Goal: Communication & Community: Answer question/provide support

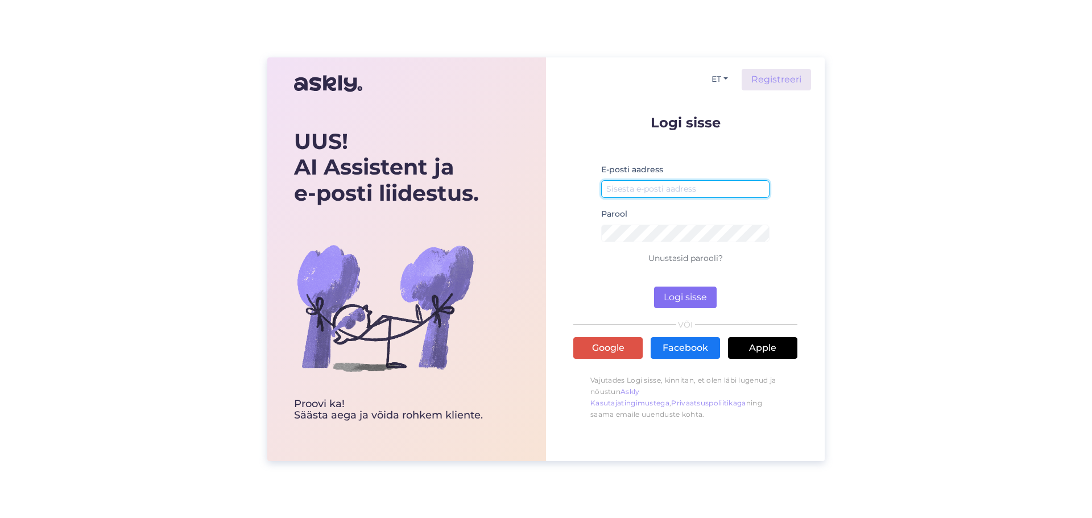
type input "[EMAIL_ADDRESS][DOMAIN_NAME]"
click at [676, 297] on button "Logi sisse" at bounding box center [685, 298] width 63 height 22
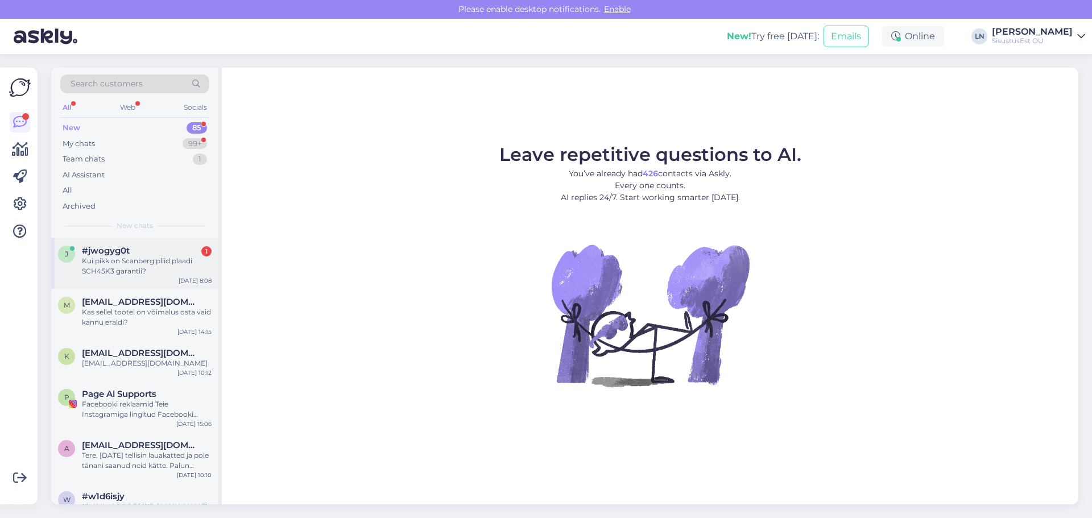
click at [141, 263] on div "Kui pikk on Scanberg pliid plaadi SCH45K3 garantii?" at bounding box center [147, 266] width 130 height 20
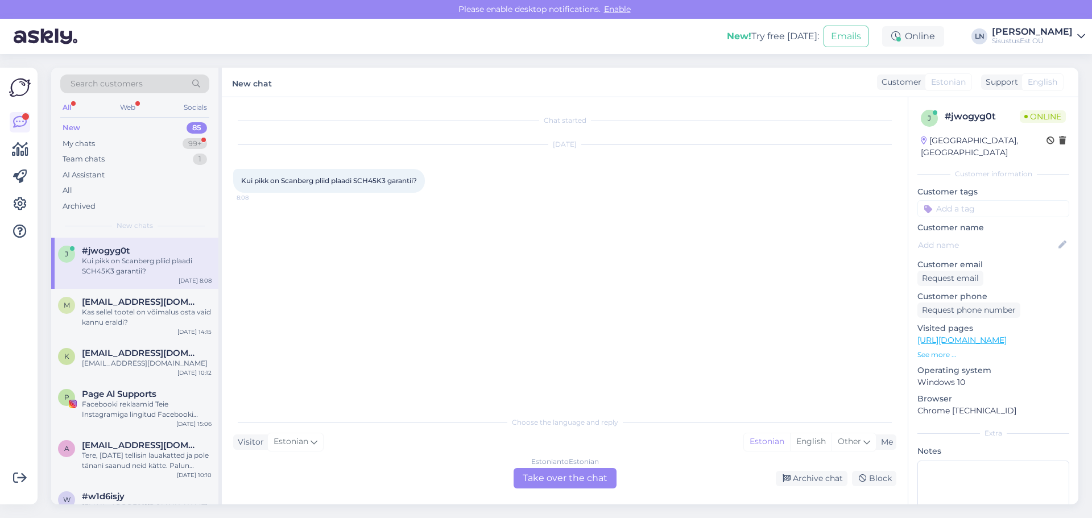
click at [955, 335] on link "[URL][DOMAIN_NAME]" at bounding box center [962, 340] width 89 height 10
click at [1000, 335] on link "[URL][DOMAIN_NAME]" at bounding box center [962, 340] width 89 height 10
click at [531, 477] on div "Estonian to Estonian Take over the chat" at bounding box center [565, 478] width 103 height 20
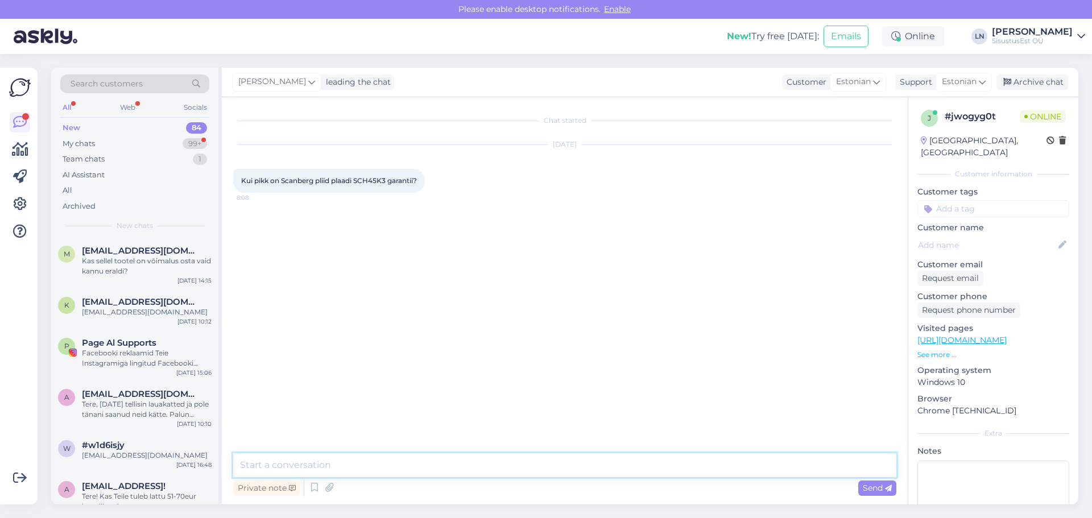
click at [370, 459] on textarea at bounding box center [564, 465] width 663 height 24
type textarea "Tere"
type textarea "See on laos olemas."
type textarea "kuhu transport oleks?"
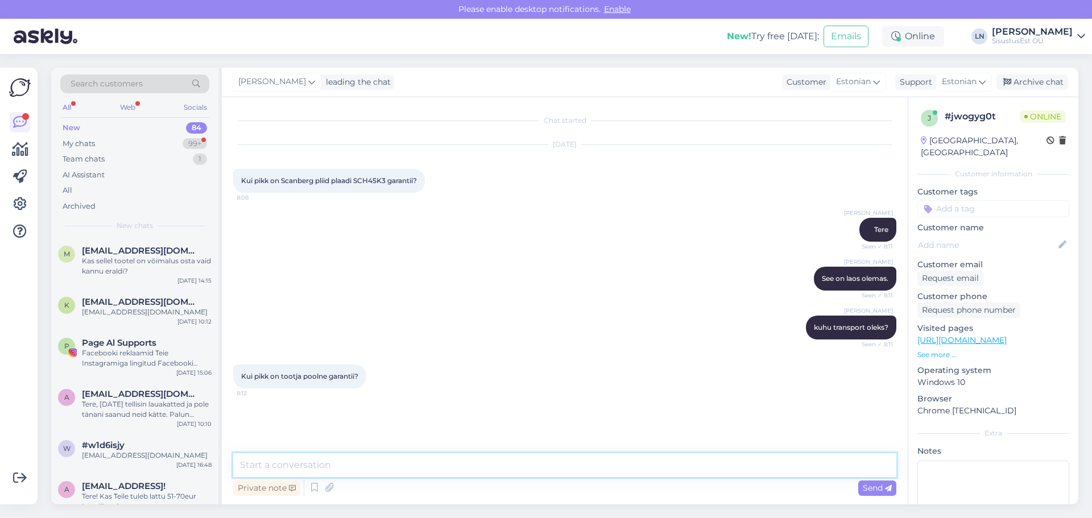
click at [636, 465] on textarea at bounding box center [564, 465] width 663 height 24
type textarea "2 a on müüa garantii, aga kas [PERSON_NAME] veel [PERSON_NAME] on [PERSON_NAME]…"
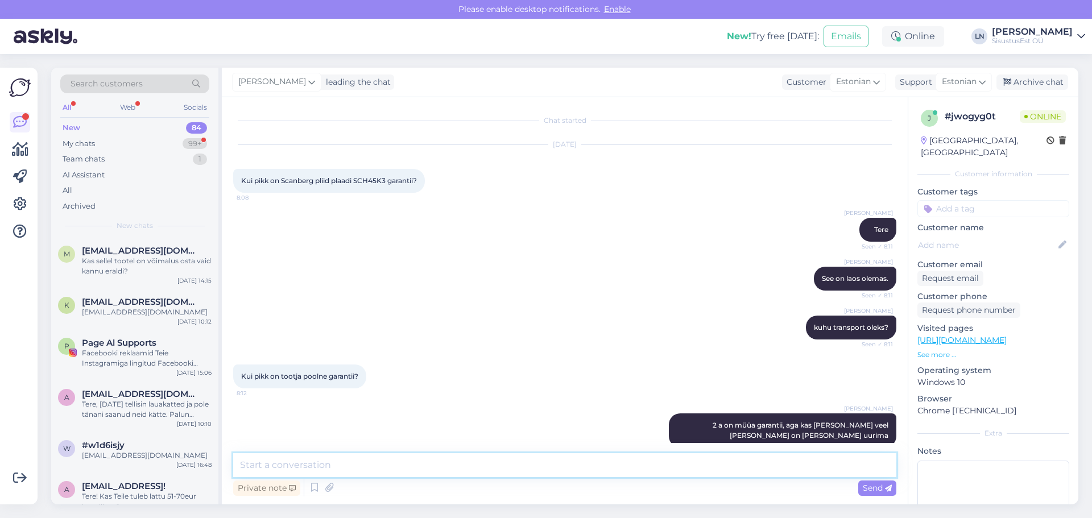
scroll to position [17, 0]
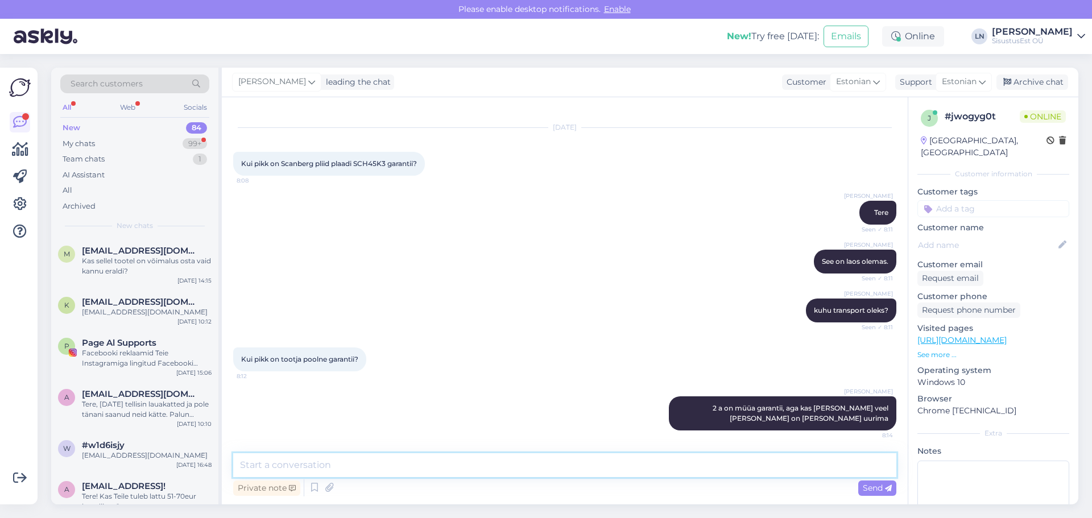
click at [643, 461] on textarea at bounding box center [564, 465] width 663 height 24
type textarea "kas uurin?"
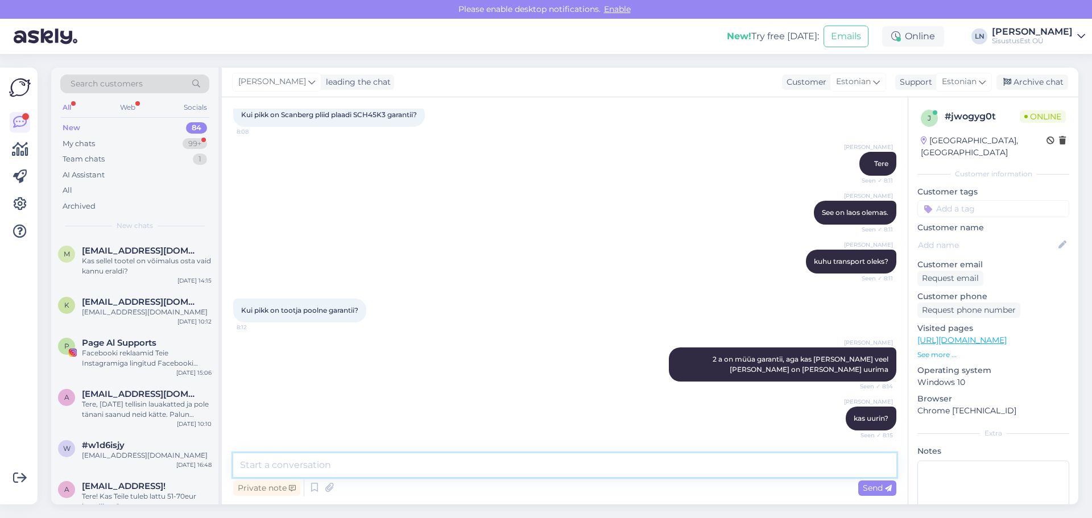
scroll to position [115, 0]
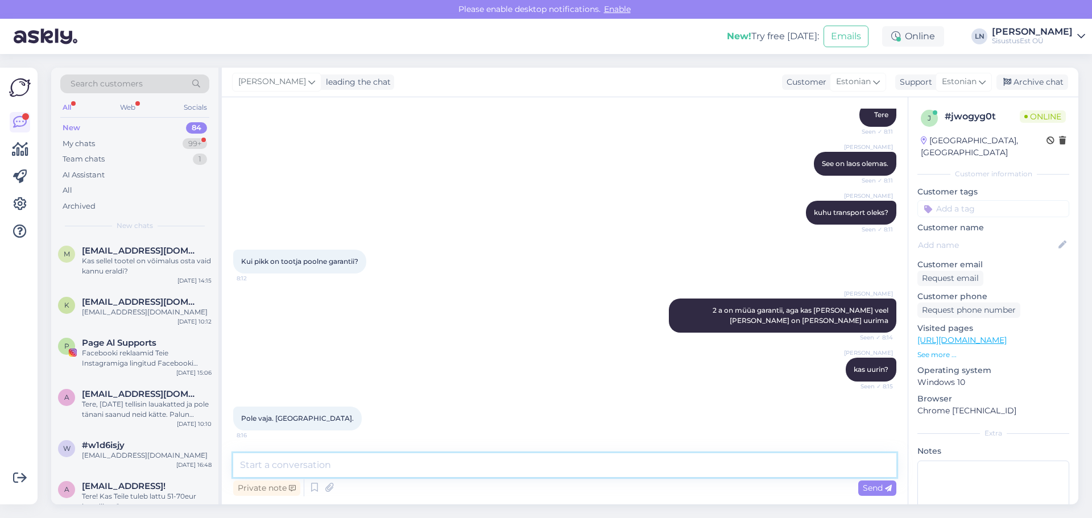
click at [506, 471] on textarea at bounding box center [564, 465] width 663 height 24
